Goal: Task Accomplishment & Management: Manage account settings

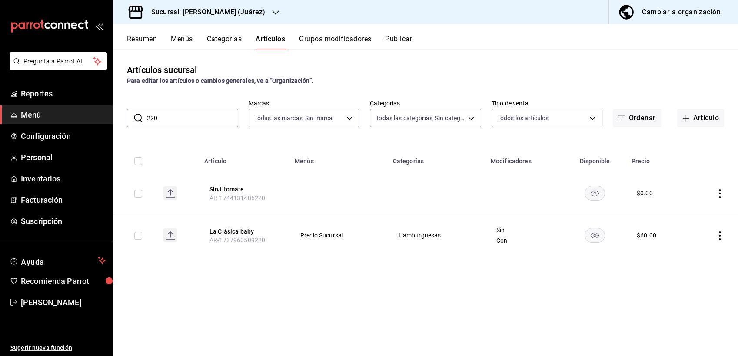
click at [275, 290] on div "Artículos sucursal Para editar los artículos o cambios generales, ve a “Organiz…" at bounding box center [425, 203] width 625 height 306
click at [176, 124] on input "220" at bounding box center [192, 117] width 91 height 17
type input "2"
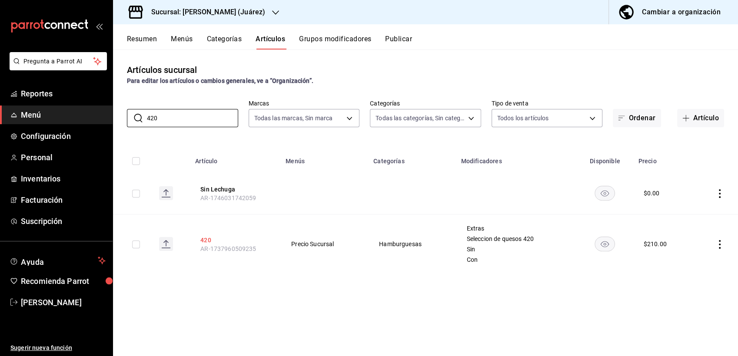
type input "420"
click at [209, 238] on button "420" at bounding box center [235, 240] width 70 height 9
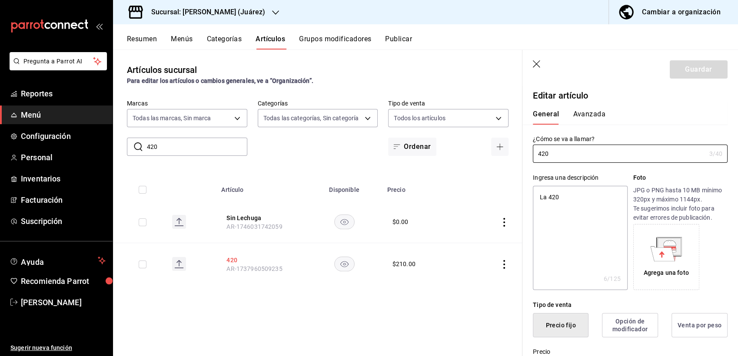
type textarea "x"
type input "$210.00"
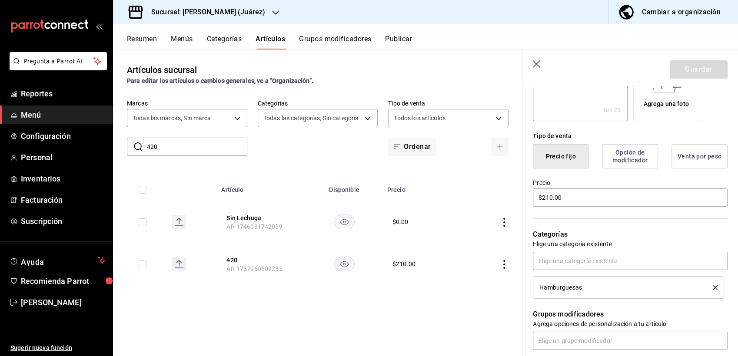
scroll to position [214, 0]
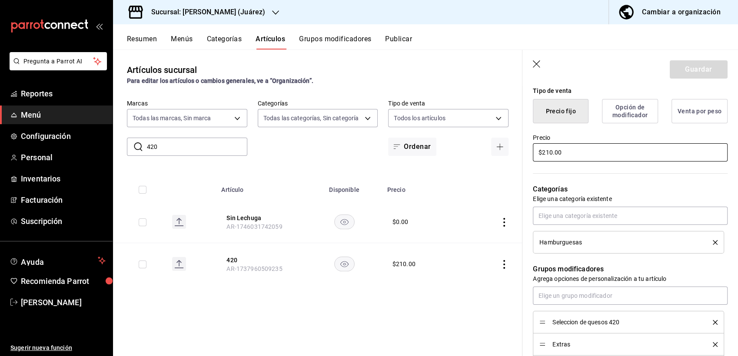
click at [550, 153] on input "$210.00" at bounding box center [630, 152] width 195 height 18
type textarea "x"
type input "$20.00"
type textarea "x"
type input "$220.00"
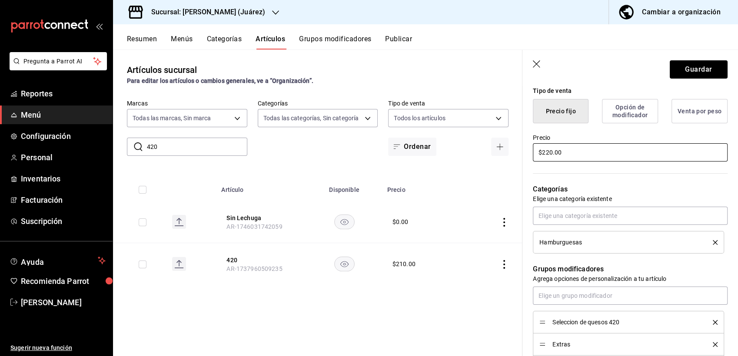
type textarea "x"
type input "$220.00"
click at [682, 69] on button "Guardar" at bounding box center [698, 69] width 58 height 18
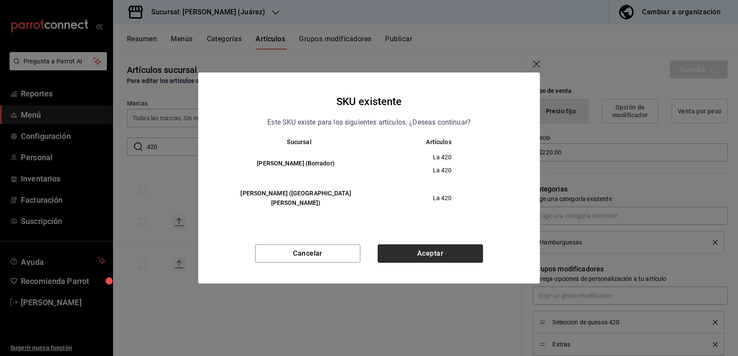
click at [432, 252] on button "Aceptar" at bounding box center [430, 254] width 105 height 18
type textarea "x"
